Goal: Information Seeking & Learning: Understand process/instructions

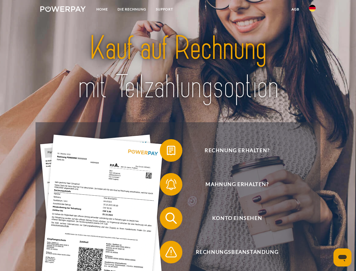
click at [63, 10] on img at bounding box center [62, 9] width 45 height 6
click at [313, 10] on img at bounding box center [312, 8] width 7 height 7
click at [295, 9] on link "agb" at bounding box center [295, 9] width 17 height 10
click at [167, 152] on span at bounding box center [163, 150] width 28 height 28
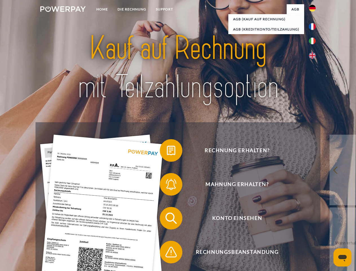
click at [167, 185] on div "Rechnung erhalten? Mahnung erhalten? Konto einsehen" at bounding box center [178, 235] width 285 height 226
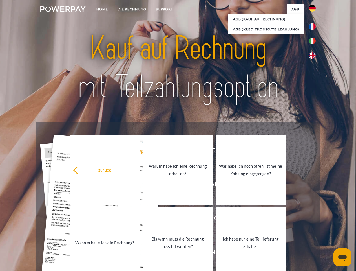
click at [167, 219] on link "Bis wann muss die Rechnung bezahlt werden?" at bounding box center [178, 242] width 70 height 71
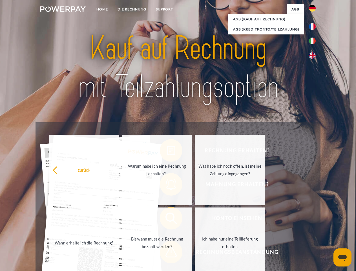
click at [167, 253] on span at bounding box center [163, 252] width 28 height 28
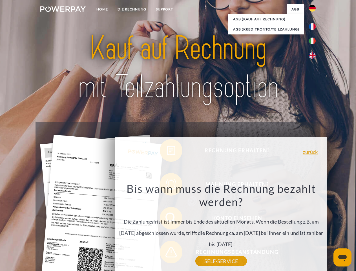
click at [343, 257] on icon "Messaging-Fenster öffnen" at bounding box center [343, 258] width 8 height 7
